Goal: Task Accomplishment & Management: Manage account settings

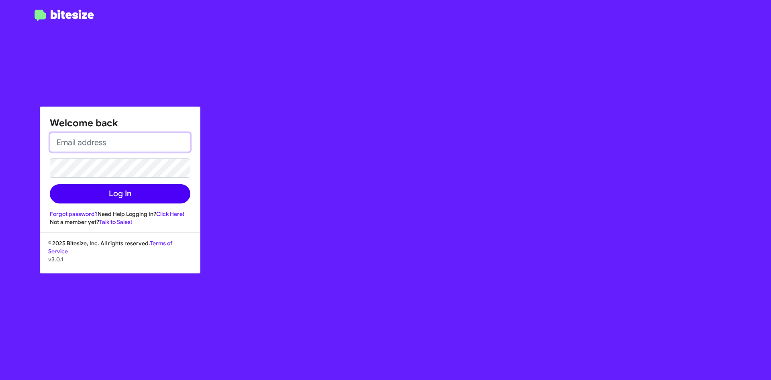
type input "kaycole@ourismancars.com"
click at [141, 200] on button "Log In" at bounding box center [120, 193] width 141 height 19
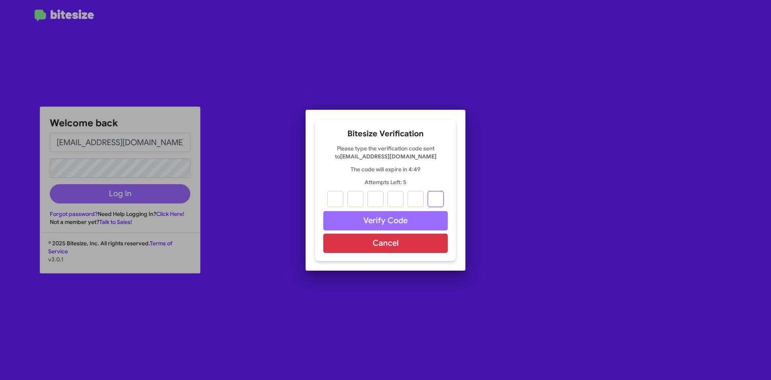
paste input "8"
type input "3"
type input "1"
type input "6"
type input "5"
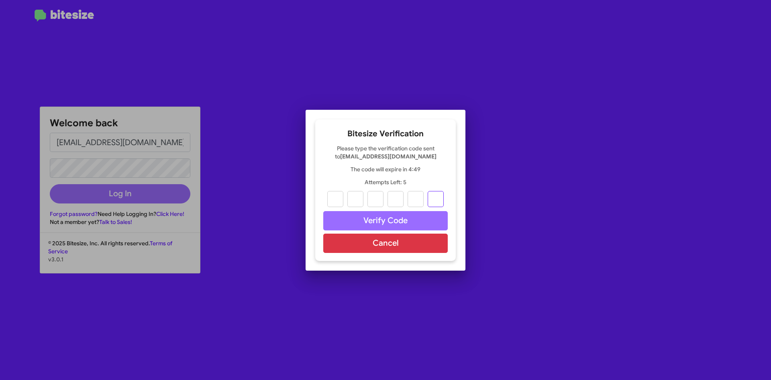
type input "3"
type input "8"
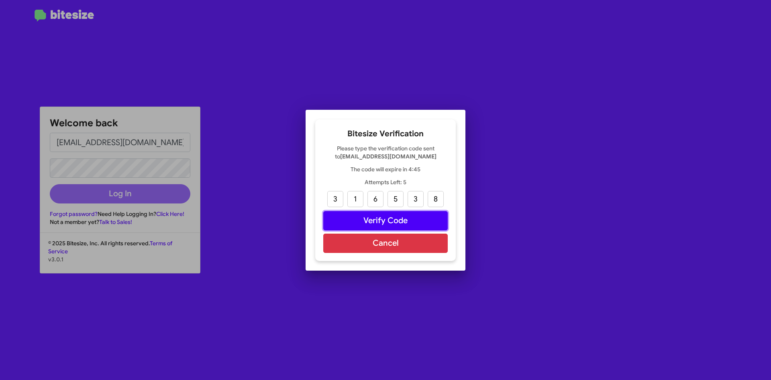
click at [336, 227] on button "Verify Code" at bounding box center [385, 220] width 125 height 19
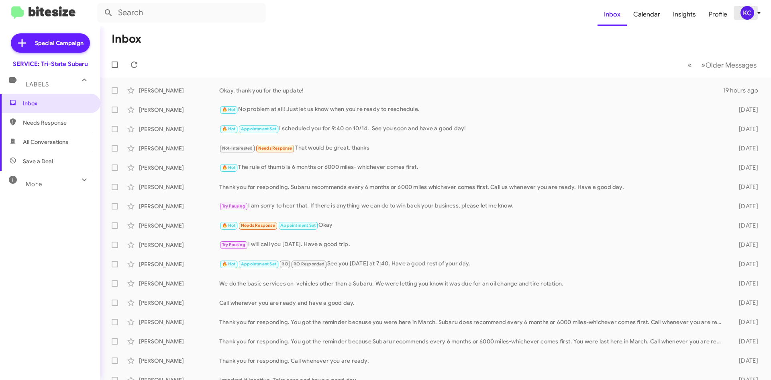
click at [749, 12] on div "KC" at bounding box center [748, 13] width 14 height 14
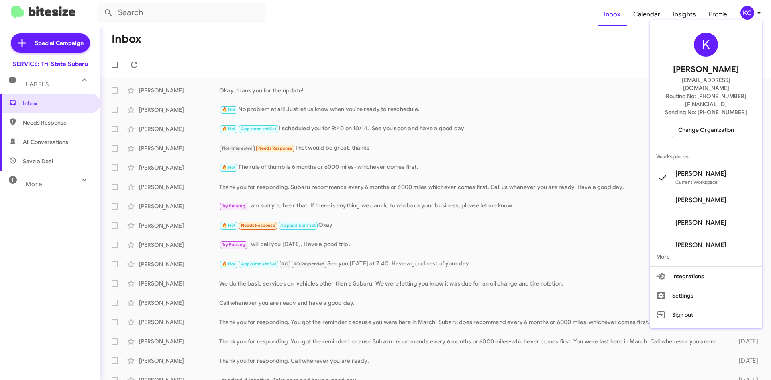
click at [709, 123] on span "Change Organization" at bounding box center [706, 130] width 56 height 14
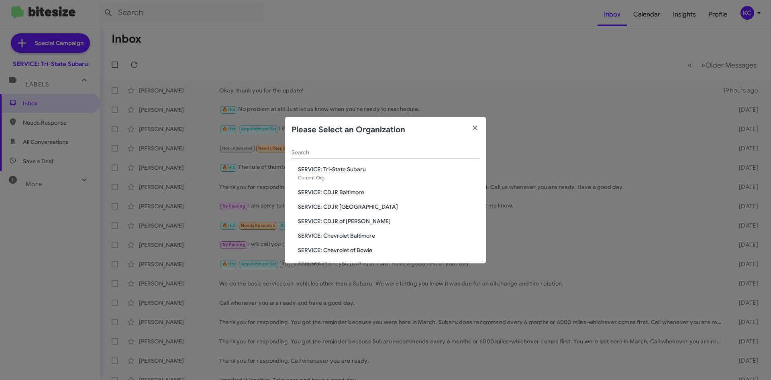
scroll to position [40, 0]
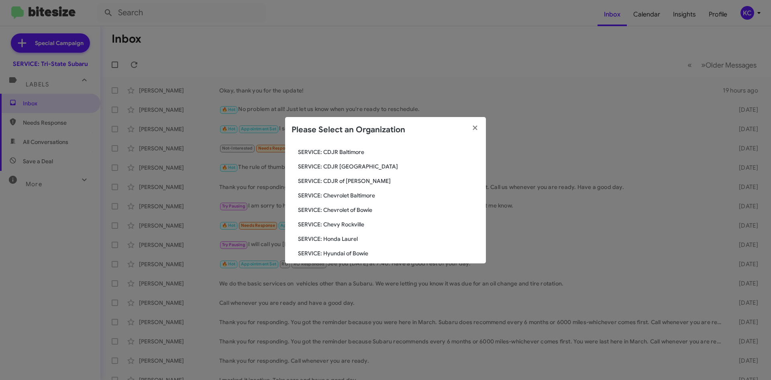
click at [345, 210] on span "SERVICE: Chevrolet of Bowie" at bounding box center [389, 210] width 182 height 8
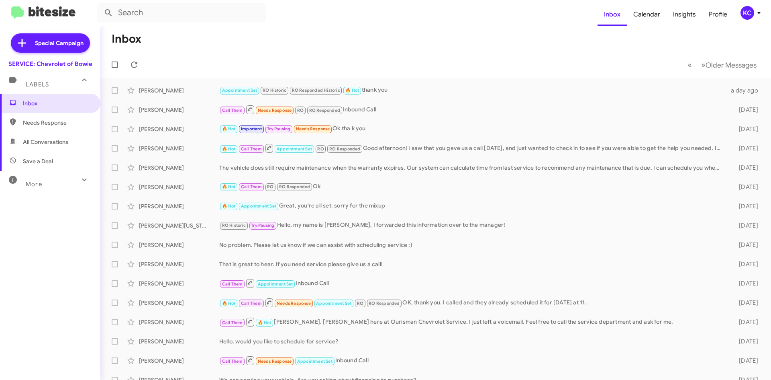
click at [750, 21] on mat-toolbar "Inbox Calendar Insights Profile KC" at bounding box center [385, 13] width 771 height 26
click at [745, 16] on div "KC" at bounding box center [748, 13] width 14 height 14
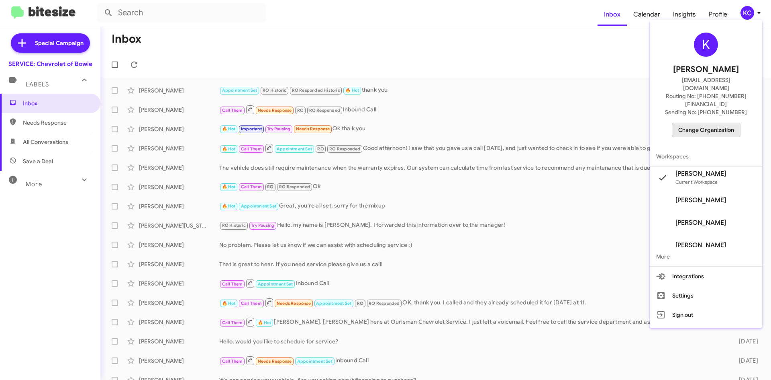
click at [706, 123] on span "Change Organization" at bounding box center [706, 130] width 56 height 14
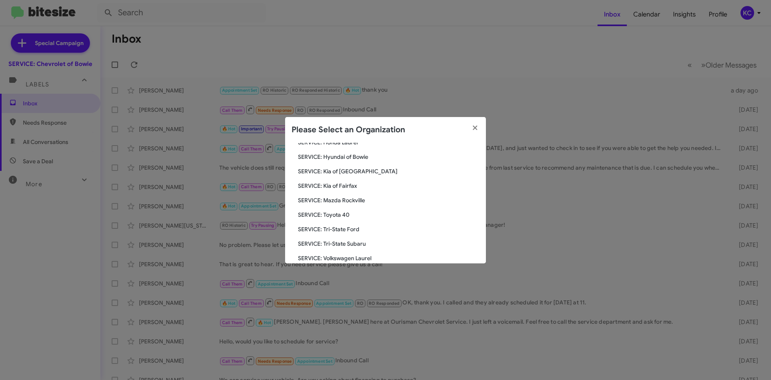
scroll to position [108, 0]
click at [341, 157] on span "SERVICE: Honda Laurel" at bounding box center [389, 156] width 182 height 8
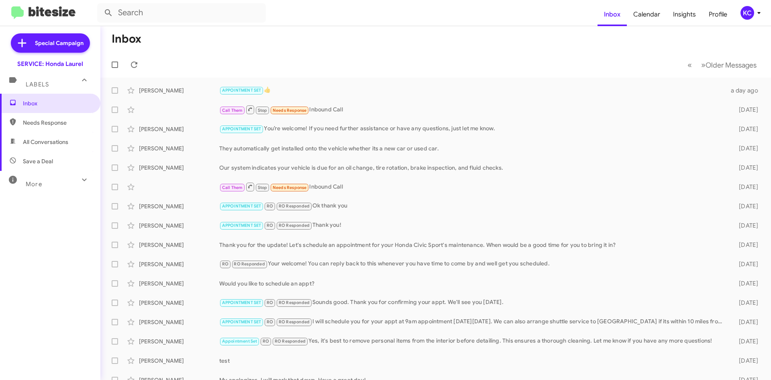
click at [762, 10] on icon at bounding box center [759, 13] width 10 height 10
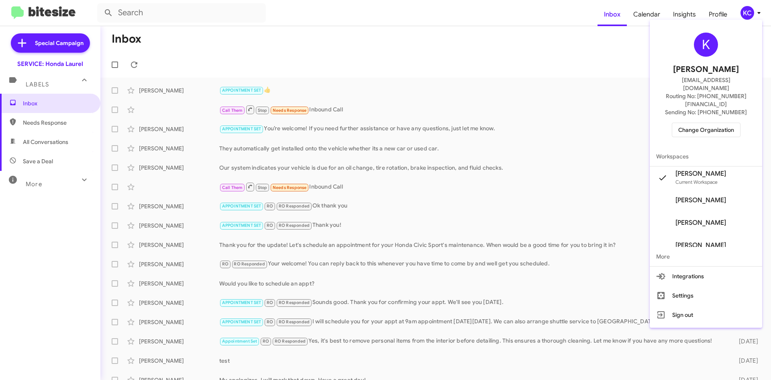
click at [725, 123] on span "Change Organization" at bounding box center [706, 130] width 56 height 14
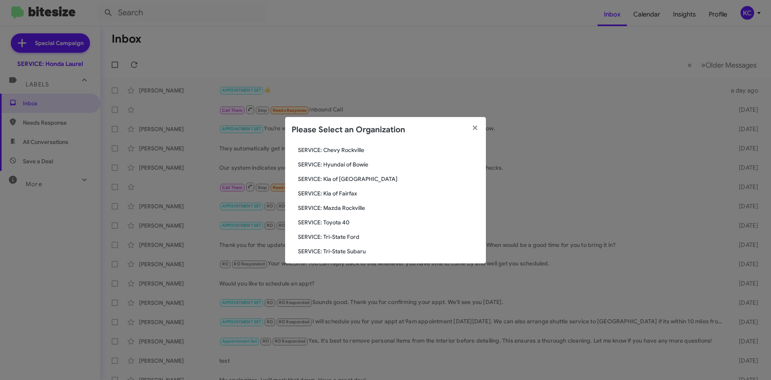
scroll to position [120, 0]
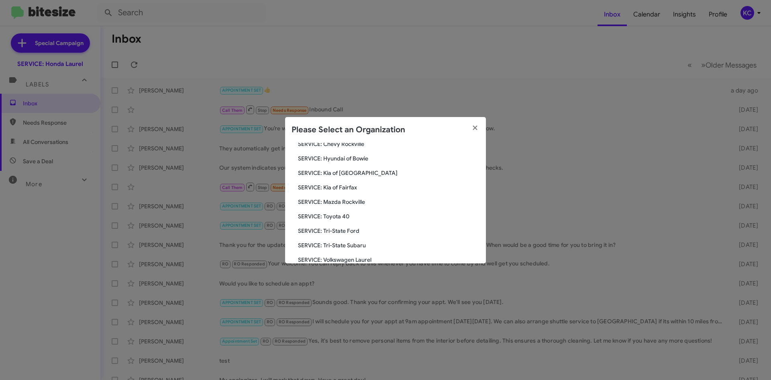
click at [345, 246] on span "SERVICE: Tri-State Subaru" at bounding box center [389, 245] width 182 height 8
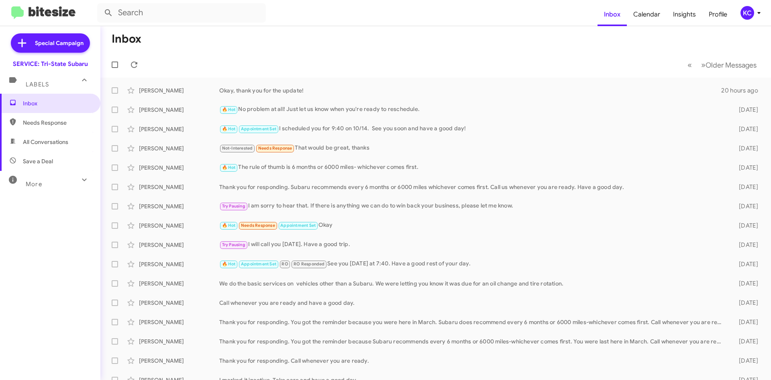
click at [747, 13] on div "KC" at bounding box center [748, 13] width 14 height 14
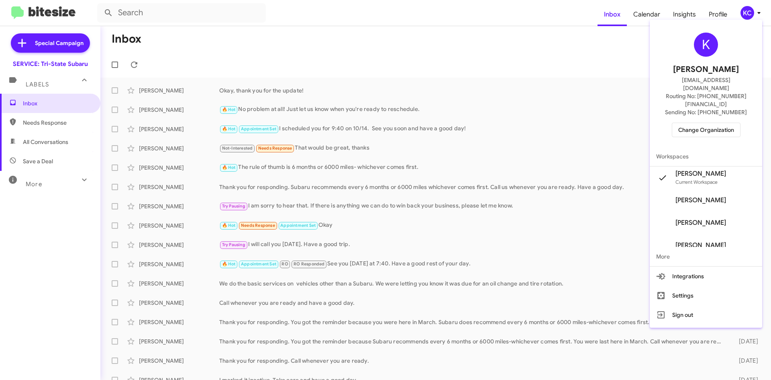
click at [713, 122] on button "Change Organization" at bounding box center [706, 129] width 69 height 14
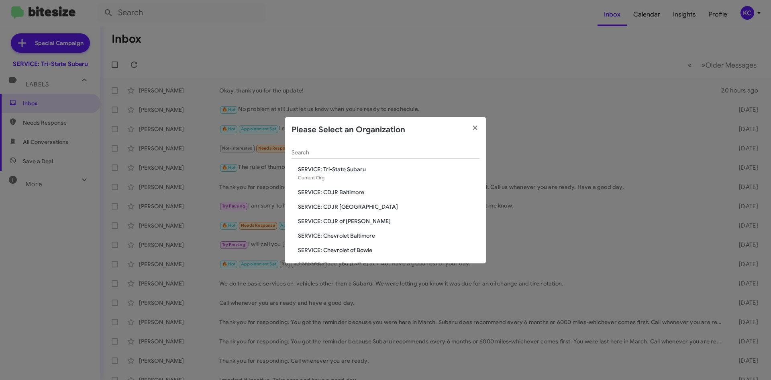
scroll to position [40, 0]
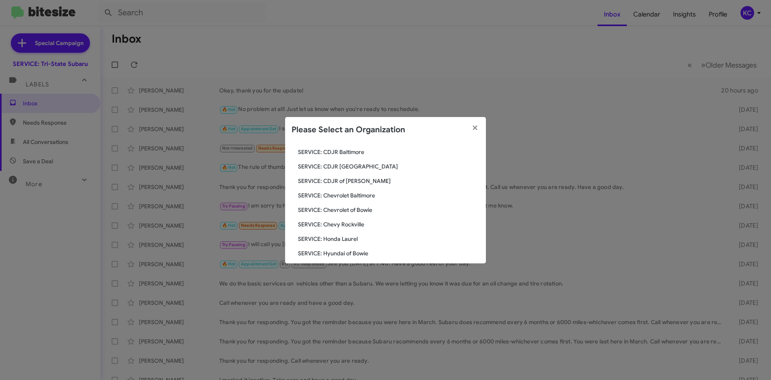
click at [339, 208] on span "SERVICE: Chevrolet of Bowie" at bounding box center [389, 210] width 182 height 8
